Goal: Task Accomplishment & Management: Complete application form

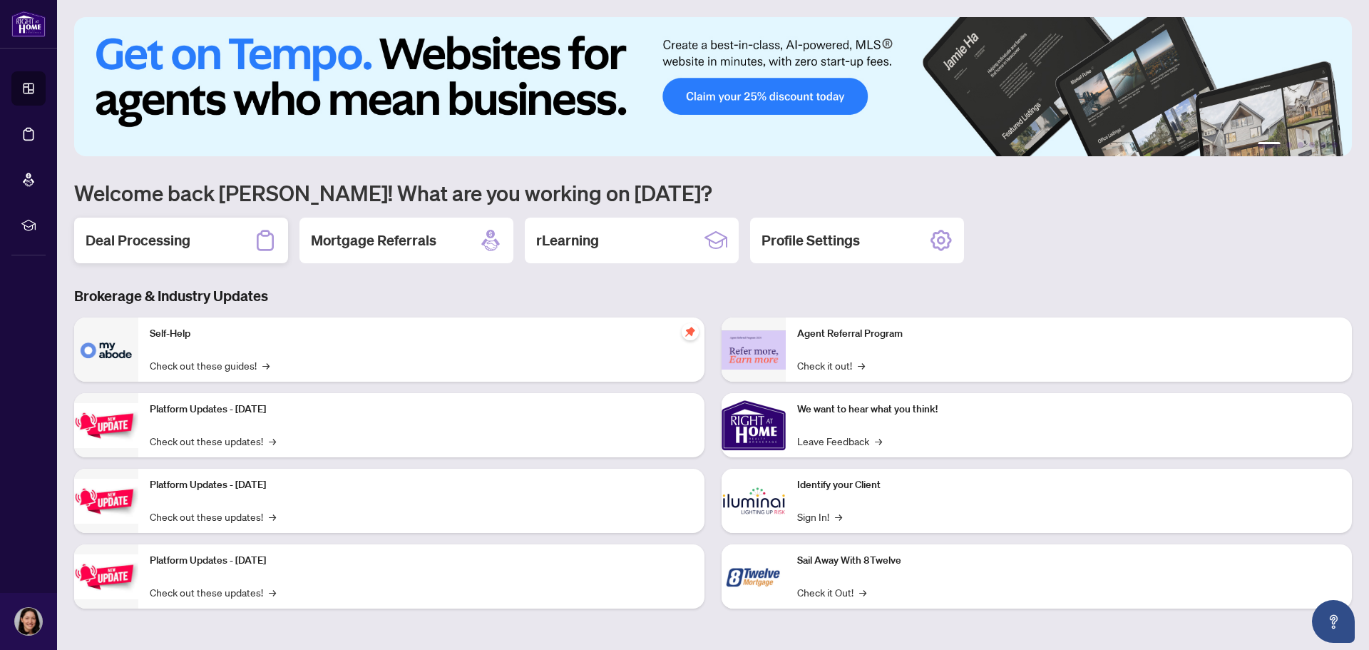
click at [195, 250] on div "Deal Processing" at bounding box center [181, 240] width 214 height 46
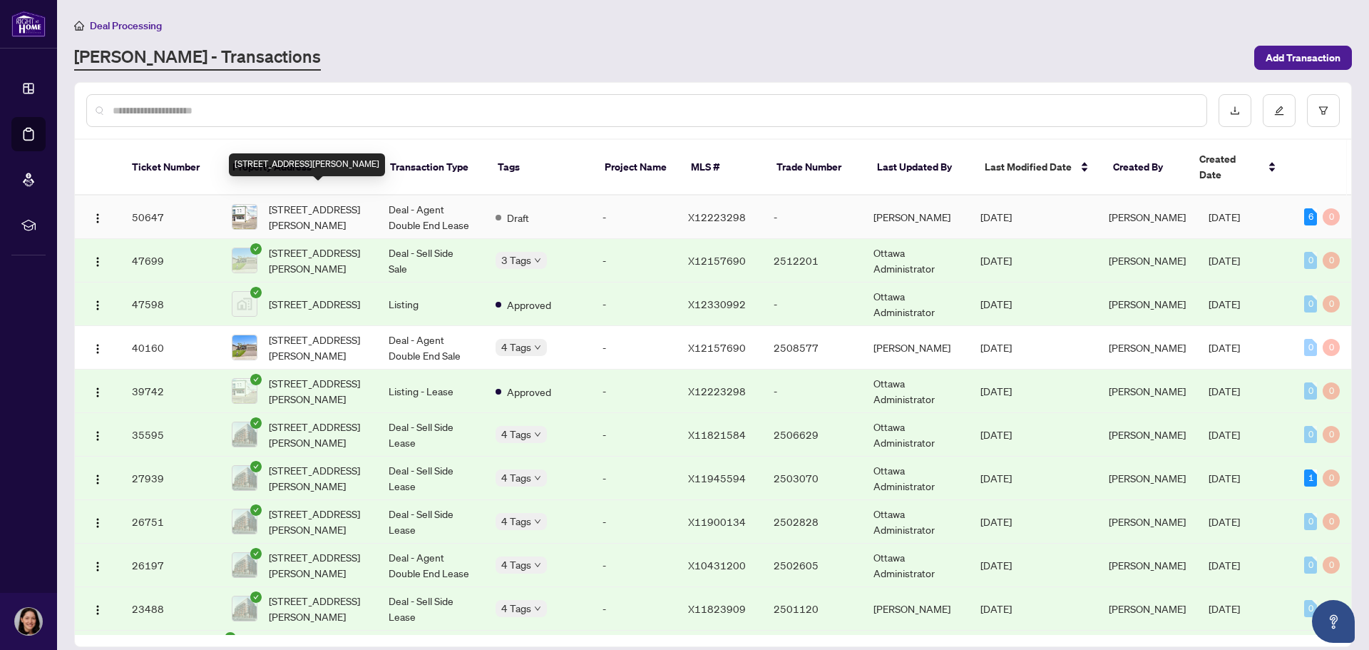
click at [339, 201] on span "[STREET_ADDRESS][PERSON_NAME]" at bounding box center [317, 216] width 97 height 31
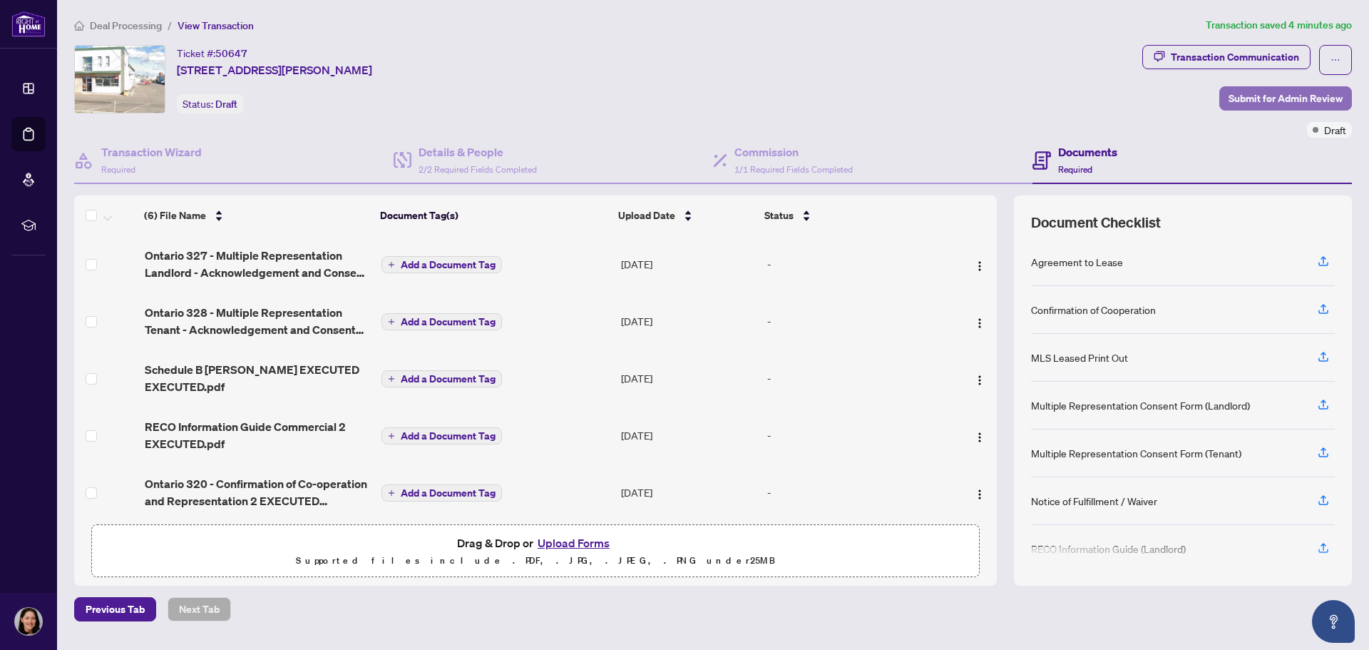
click at [1293, 104] on span "Submit for Admin Review" at bounding box center [1286, 98] width 114 height 23
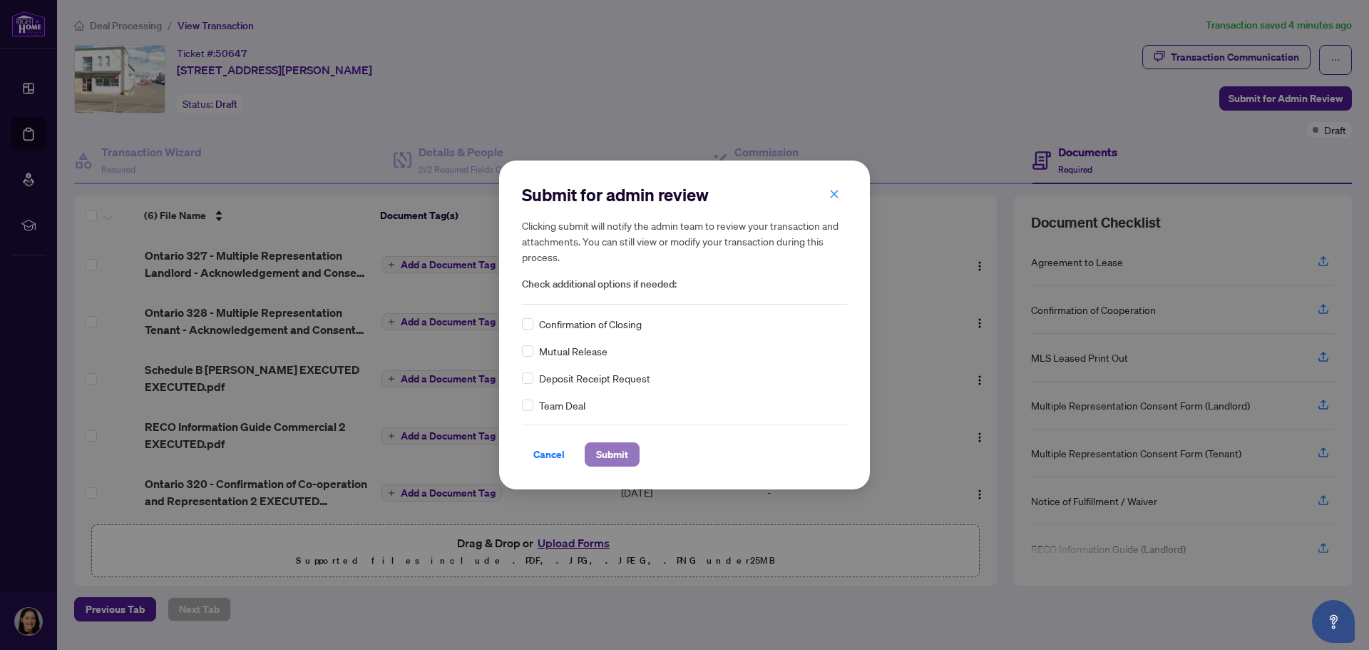
click at [627, 458] on span "Submit" at bounding box center [612, 454] width 32 height 23
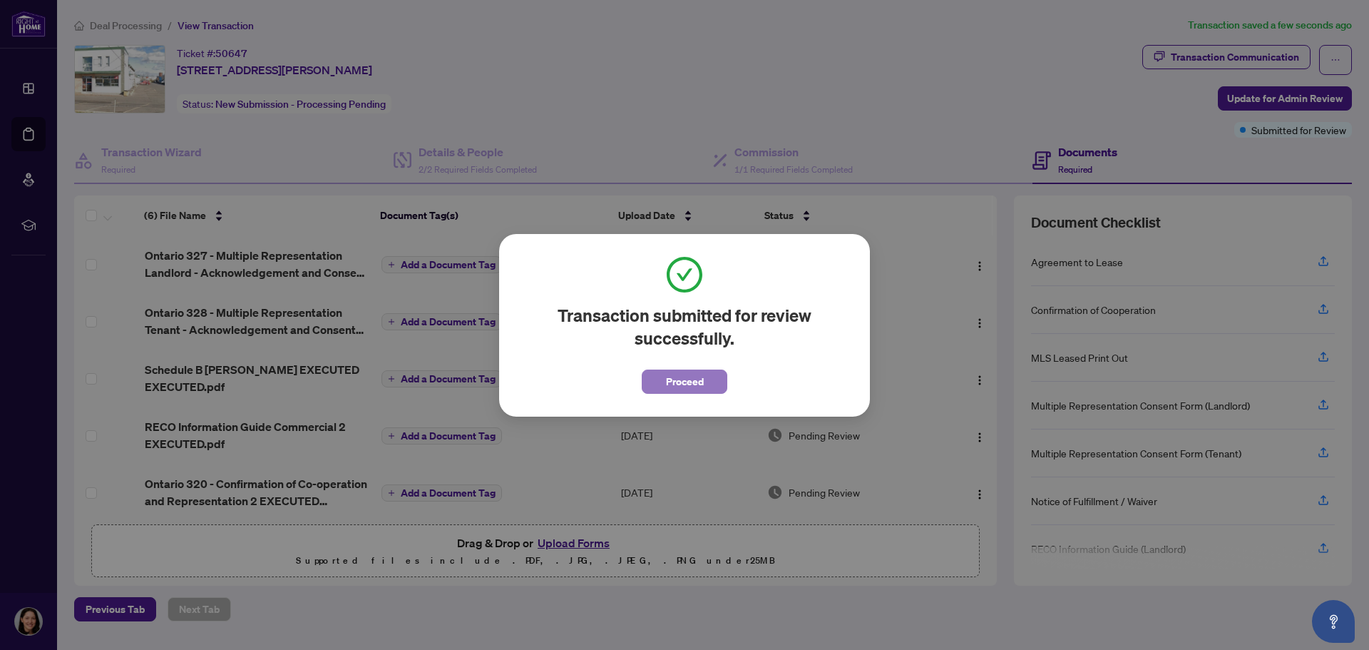
click at [686, 389] on span "Proceed" at bounding box center [685, 381] width 38 height 23
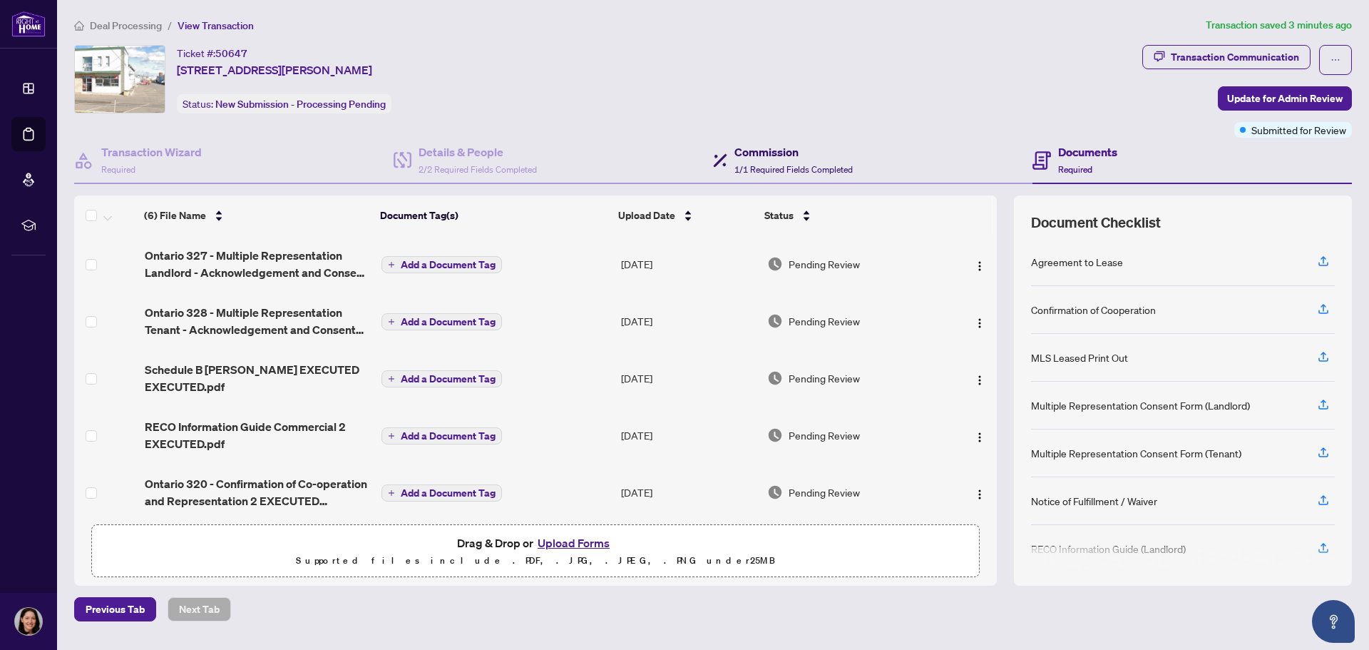
click at [777, 157] on h4 "Commission" at bounding box center [793, 151] width 118 height 17
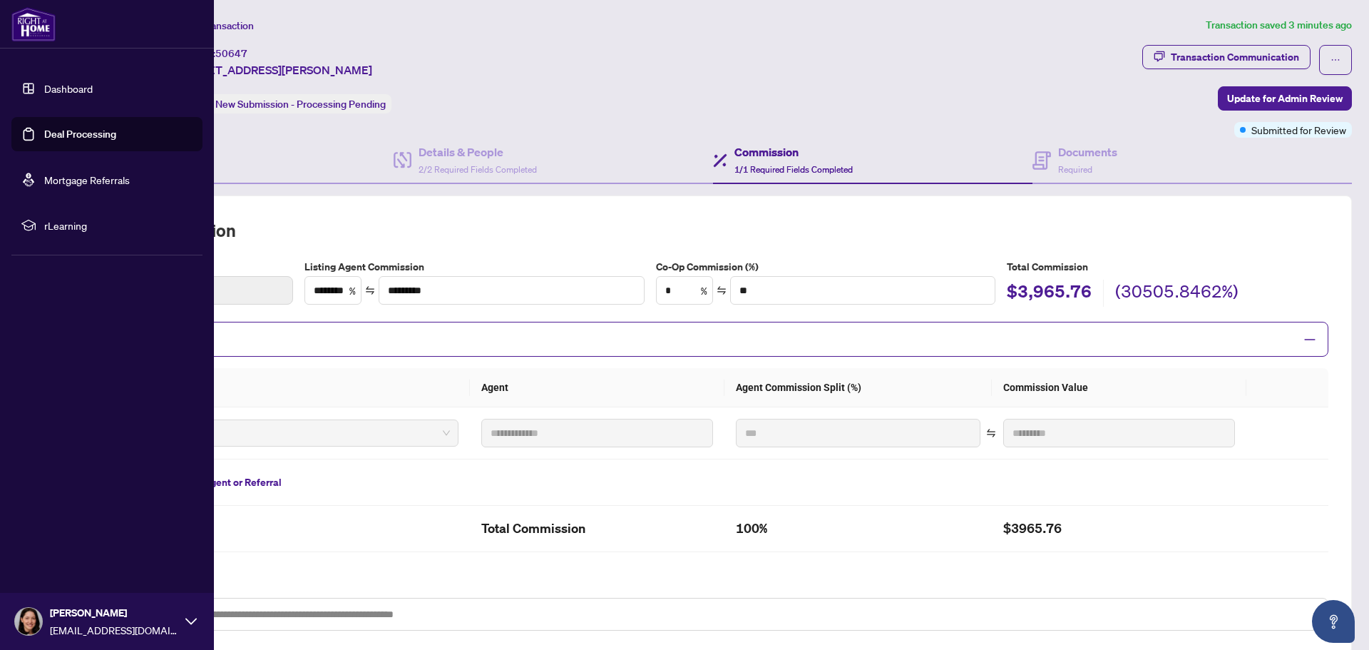
drag, startPoint x: 23, startPoint y: 125, endPoint x: 48, endPoint y: 125, distance: 25.0
click at [44, 128] on link "Deal Processing" at bounding box center [80, 134] width 72 height 13
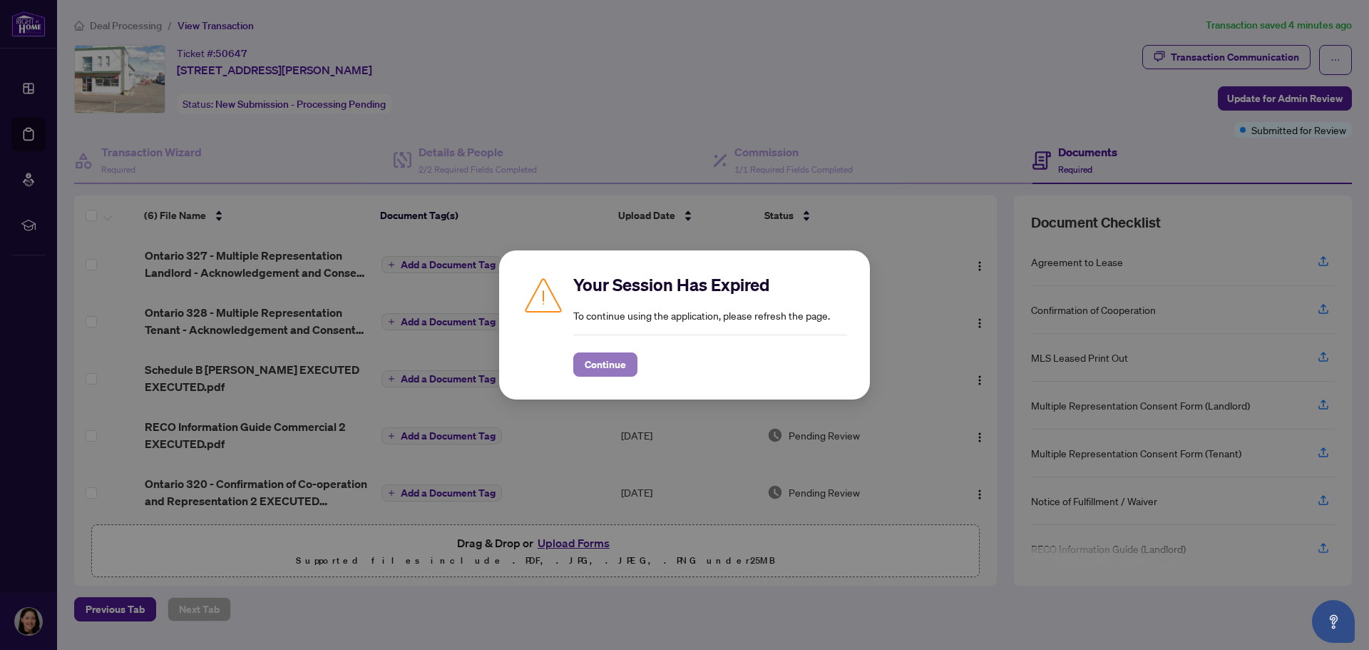
click at [620, 370] on span "Continue" at bounding box center [605, 364] width 41 height 23
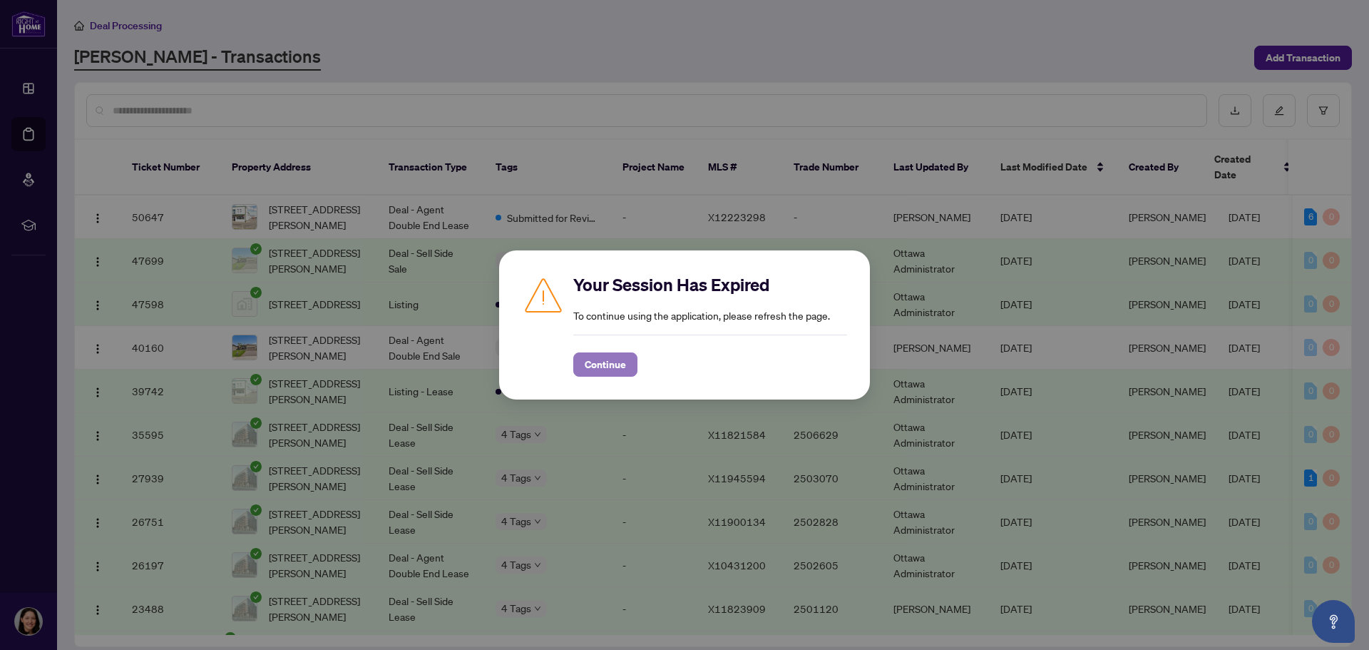
click at [587, 359] on span "Continue" at bounding box center [605, 364] width 41 height 23
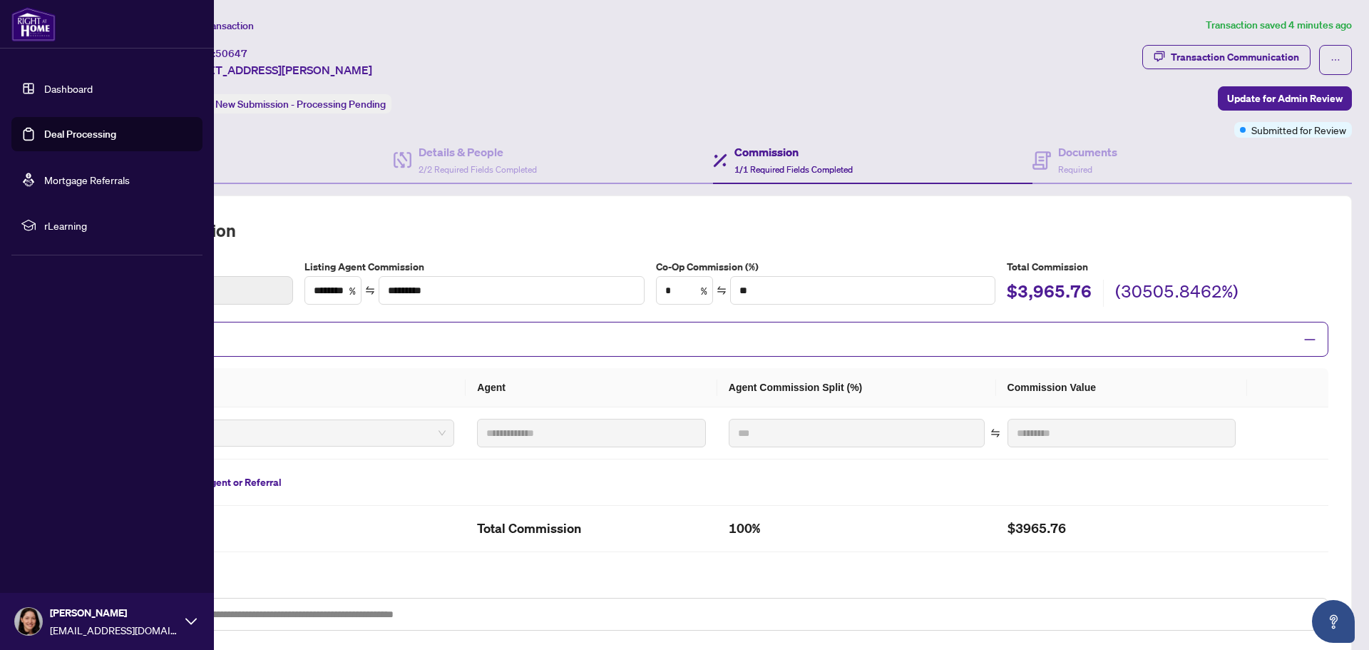
drag, startPoint x: 74, startPoint y: 617, endPoint x: 82, endPoint y: 612, distance: 8.9
click at [74, 617] on span "[PERSON_NAME]" at bounding box center [114, 613] width 128 height 16
click at [56, 531] on span "Logout" at bounding box center [57, 536] width 32 height 23
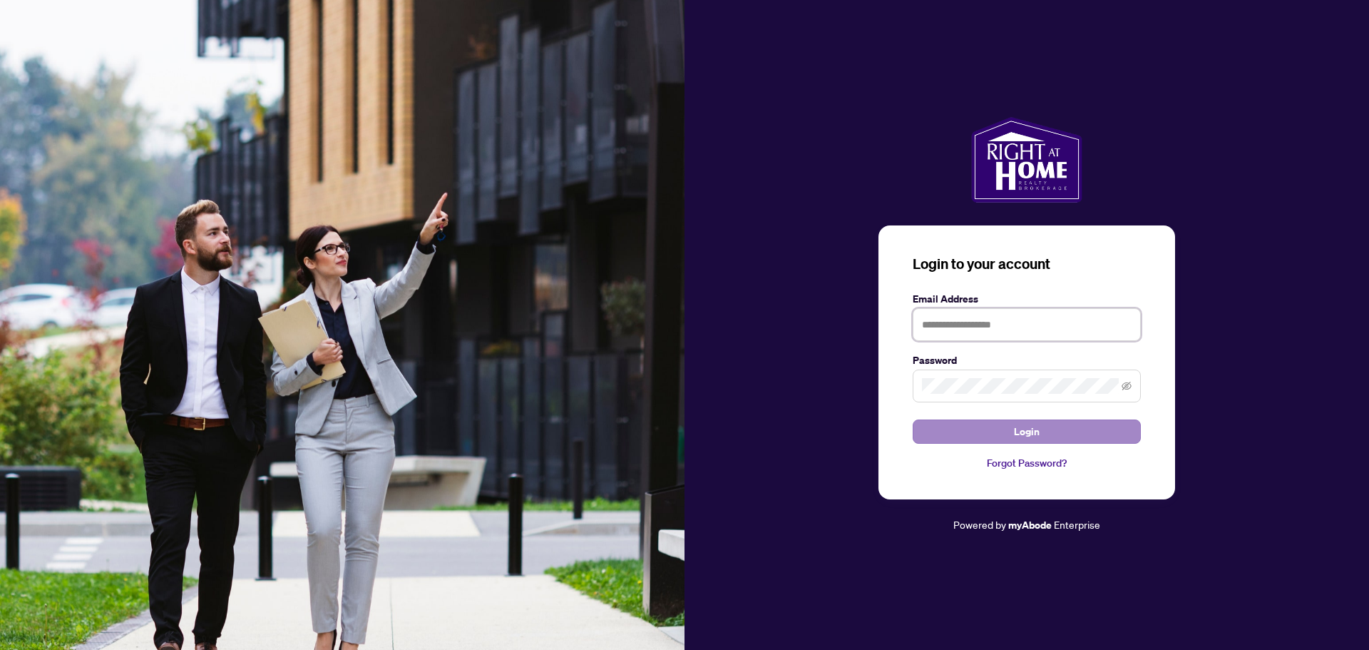
type input "**********"
